Goal: Obtain resource: Download file/media

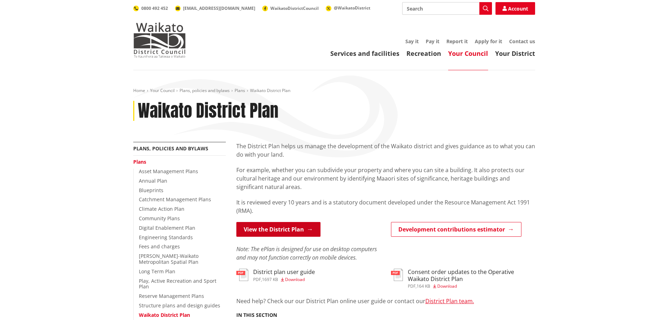
click at [299, 229] on link "View the District Plan" at bounding box center [278, 229] width 84 height 15
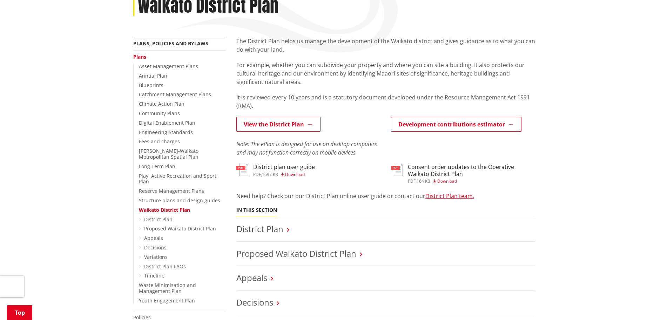
scroll to position [105, 0]
click at [278, 125] on link "View the District Plan" at bounding box center [278, 123] width 84 height 15
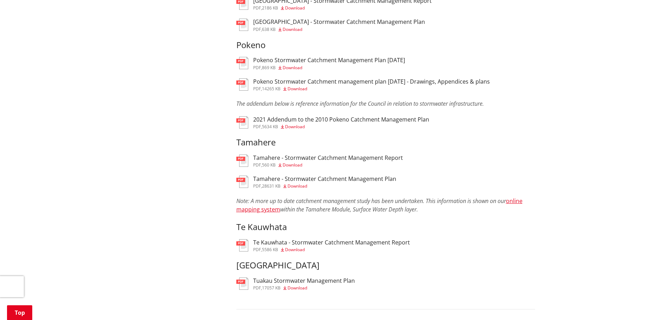
scroll to position [526, 0]
click at [295, 163] on span "Download" at bounding box center [293, 164] width 20 height 6
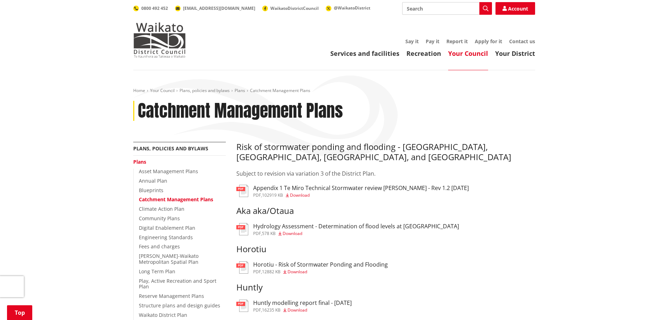
scroll to position [526, 0]
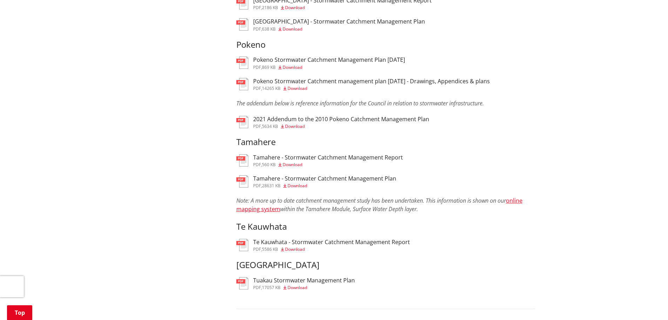
click at [307, 179] on h3 "Tamahere - Stormwater Catchment Management Plan" at bounding box center [324, 178] width 143 height 7
